Goal: Task Accomplishment & Management: Use online tool/utility

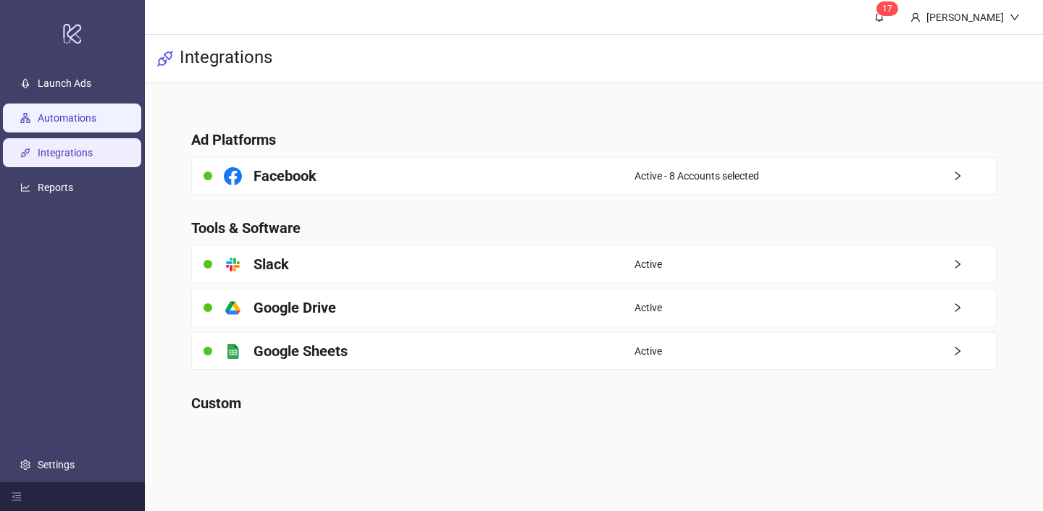
click at [96, 112] on link "Automations" at bounding box center [67, 118] width 59 height 12
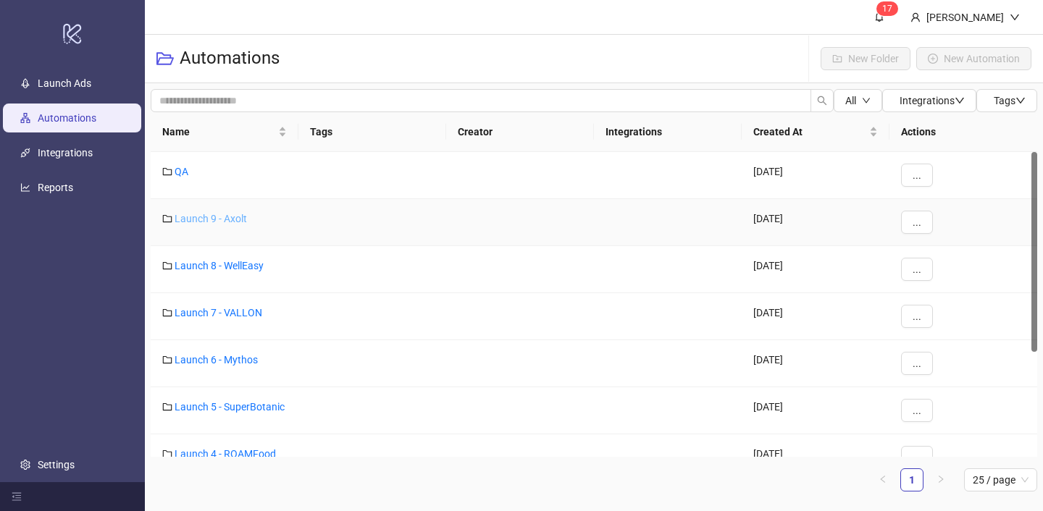
click at [232, 216] on link "Launch 9 - Axolt" at bounding box center [211, 219] width 72 height 12
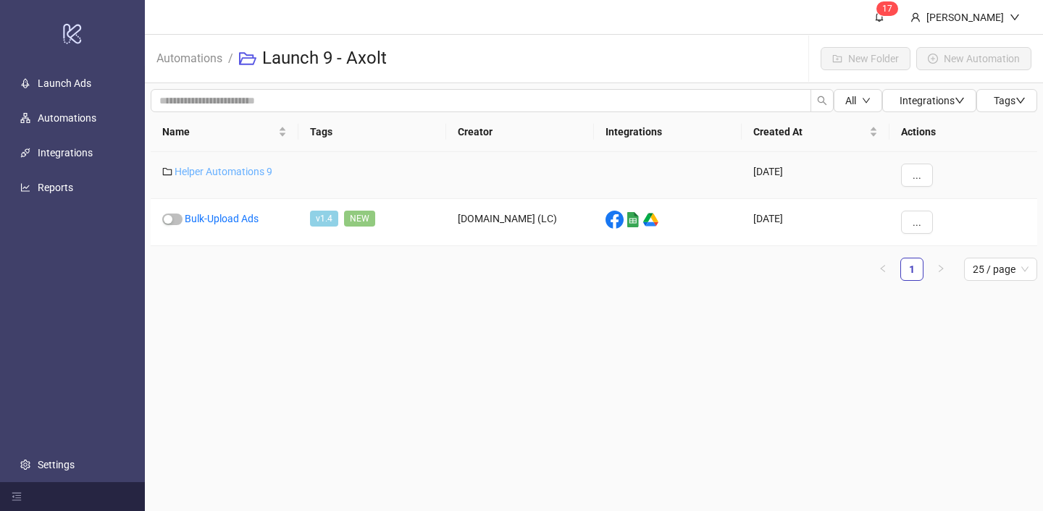
click at [227, 171] on link "Helper Automations 9" at bounding box center [224, 172] width 98 height 12
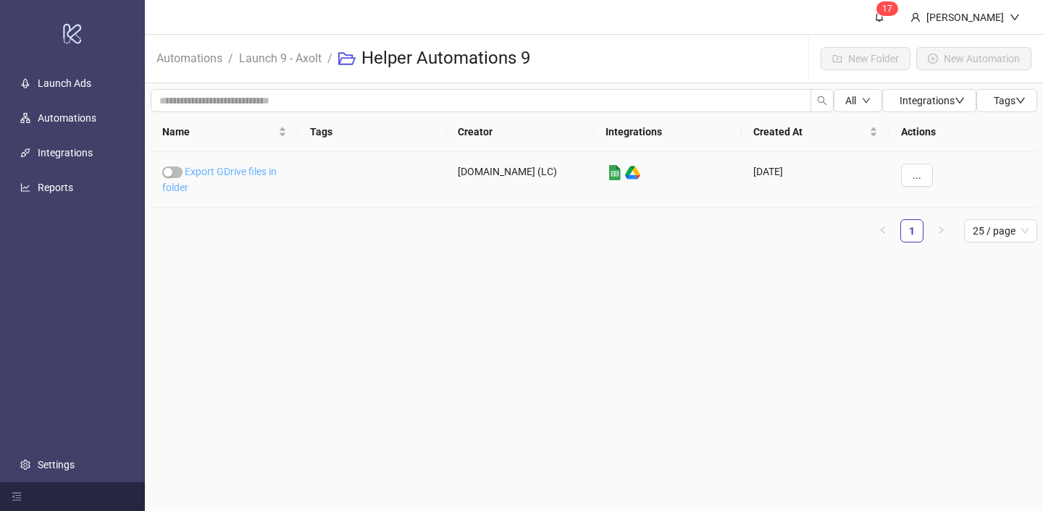
click at [224, 170] on link "Export GDrive files in folder" at bounding box center [219, 180] width 114 height 28
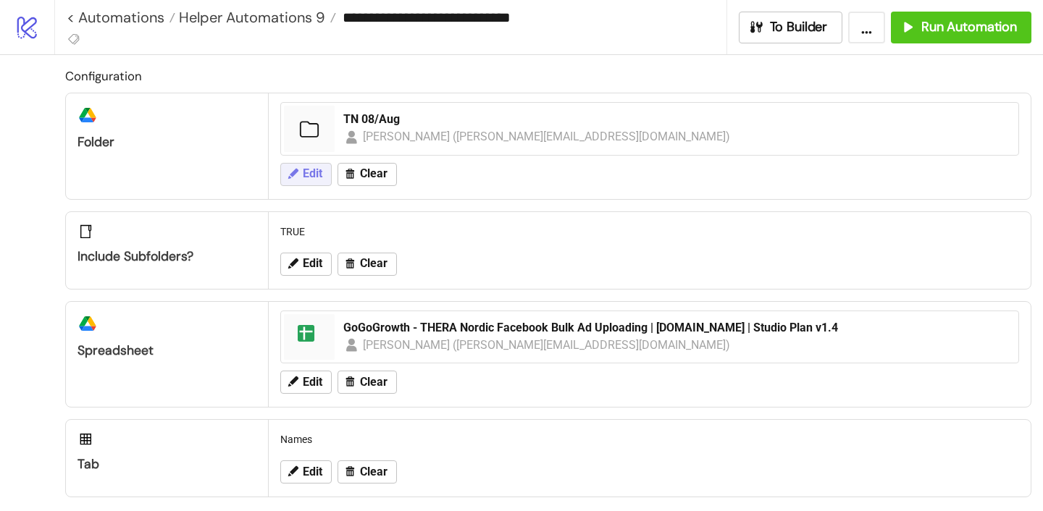
click at [301, 172] on button "Edit" at bounding box center [305, 174] width 51 height 23
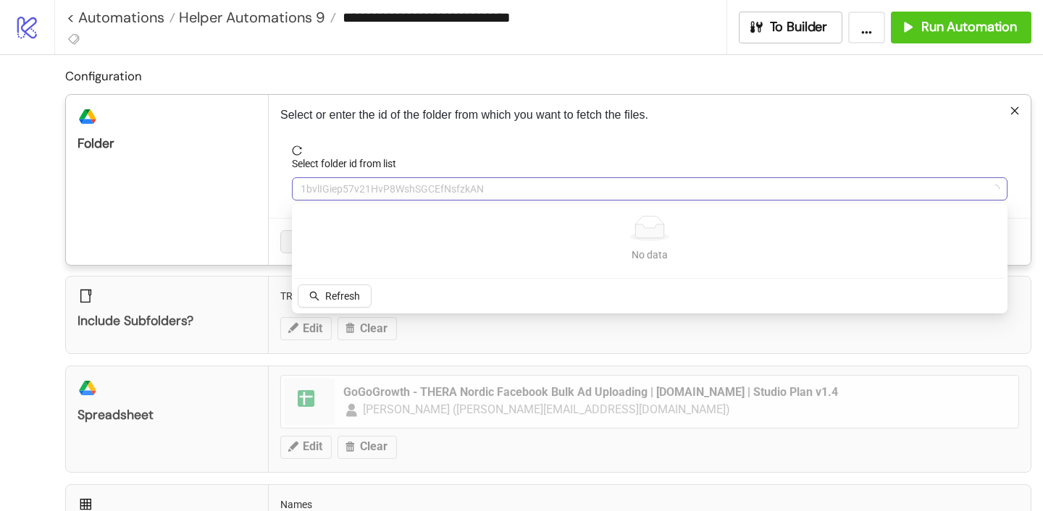
click at [353, 179] on span "1bvlIGiep57v21HvP8WshSGCEfNsfzkAN" at bounding box center [650, 189] width 698 height 22
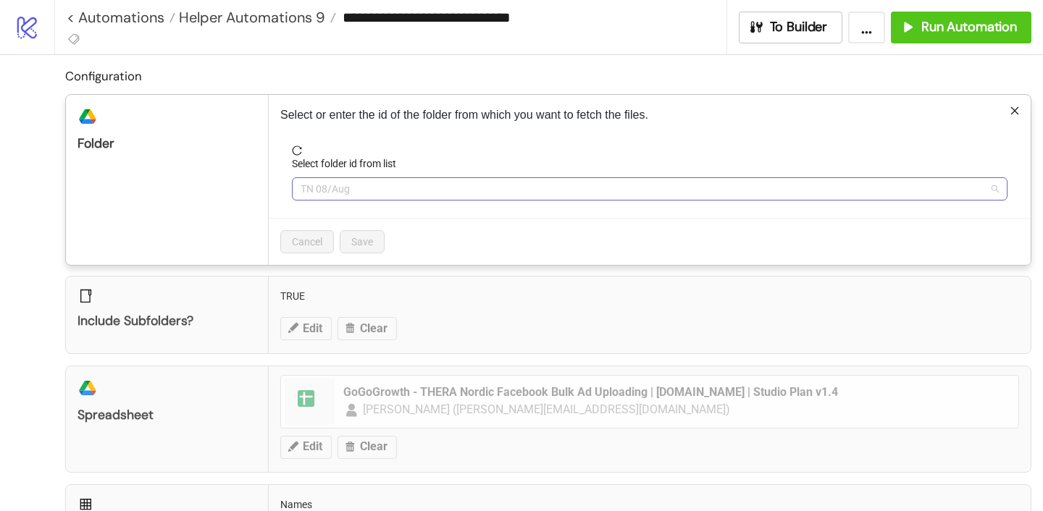
click at [353, 178] on span "TN 08/Aug" at bounding box center [650, 189] width 698 height 22
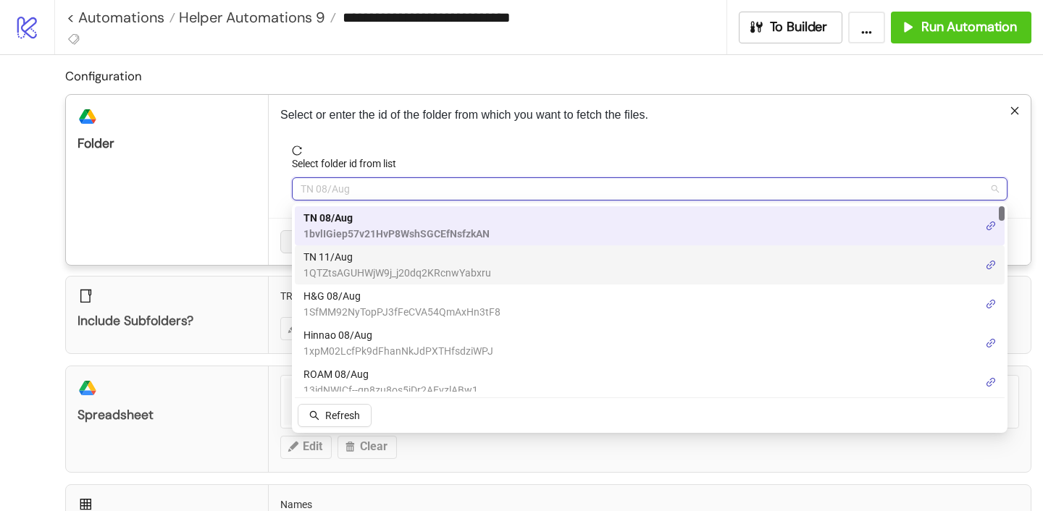
click at [363, 262] on span "TN 11/Aug" at bounding box center [397, 257] width 188 height 16
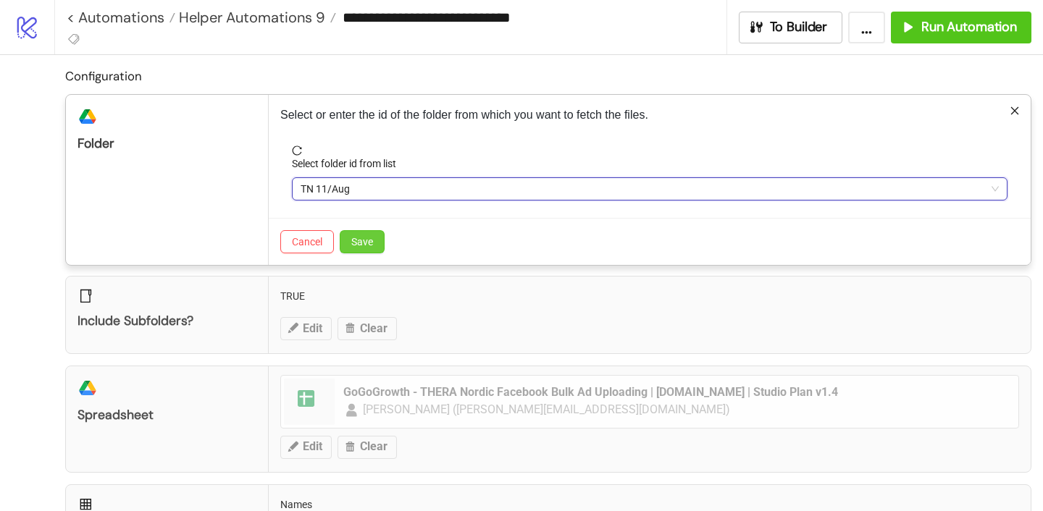
click at [360, 244] on span "Save" at bounding box center [362, 242] width 22 height 12
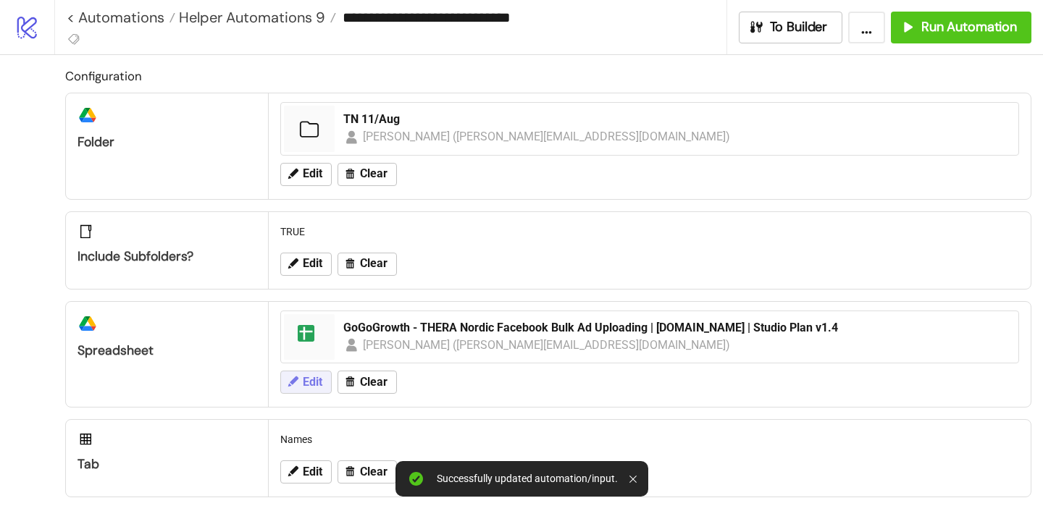
click at [303, 389] on button "Edit" at bounding box center [305, 382] width 51 height 23
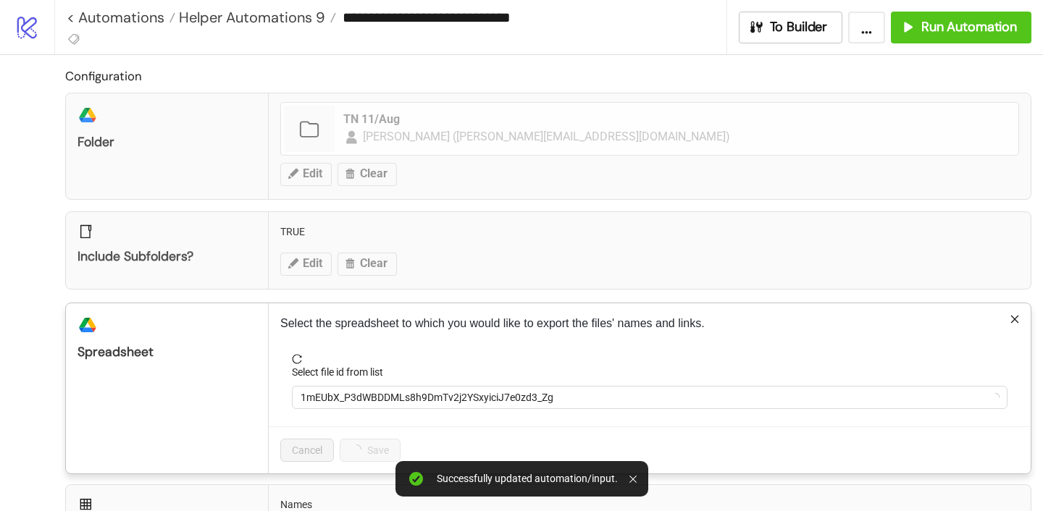
click at [358, 352] on div "Select the spreadsheet to which you would like to export the files' names and l…" at bounding box center [650, 388] width 762 height 170
click at [485, 216] on div "**********" at bounding box center [521, 255] width 1043 height 511
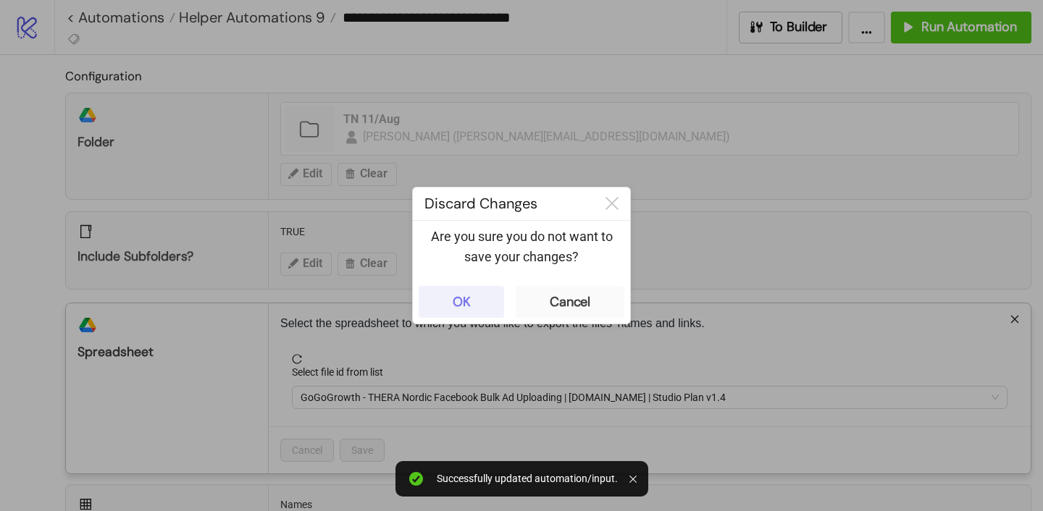
click at [474, 293] on button "OK" at bounding box center [461, 302] width 85 height 32
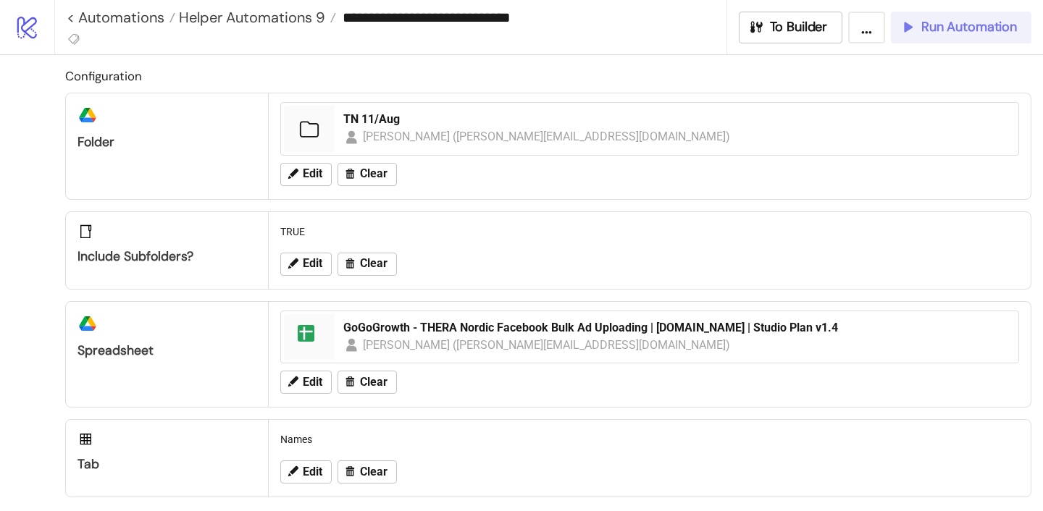
click at [917, 30] on div "Run Automation" at bounding box center [958, 27] width 117 height 17
